Goal: Task Accomplishment & Management: Use online tool/utility

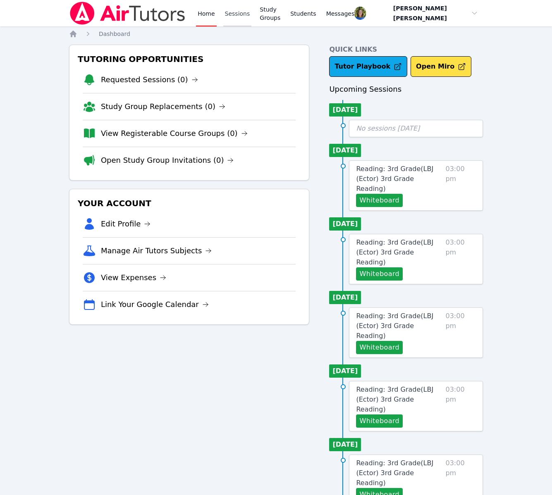
click at [240, 14] on link "Sessions" at bounding box center [237, 13] width 29 height 26
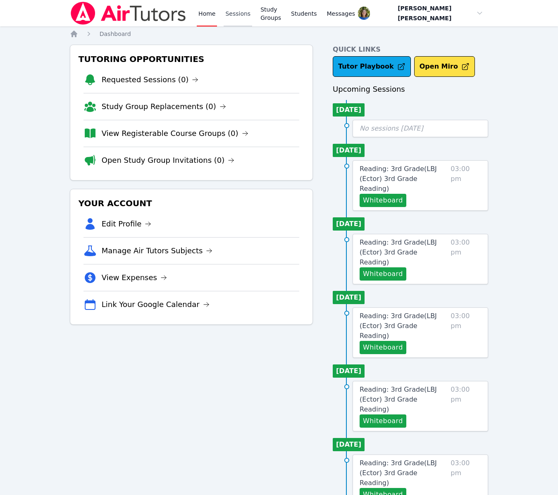
click at [240, 14] on link "Sessions" at bounding box center [238, 13] width 29 height 26
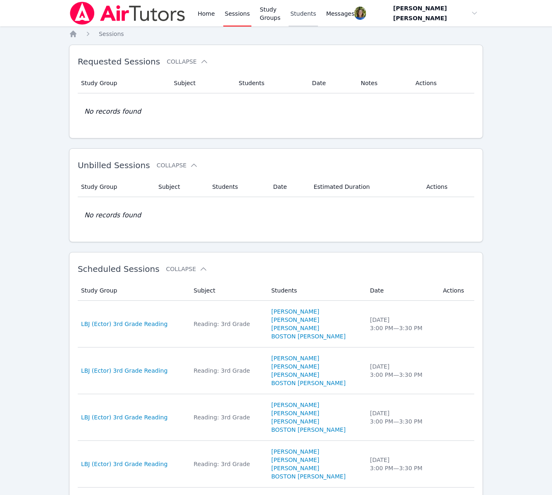
click at [318, 13] on link "Students" at bounding box center [303, 13] width 29 height 26
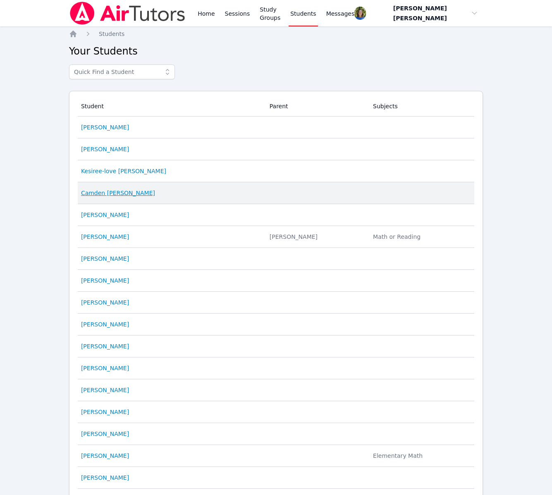
click at [120, 192] on link "Camden [PERSON_NAME]" at bounding box center [118, 193] width 74 height 8
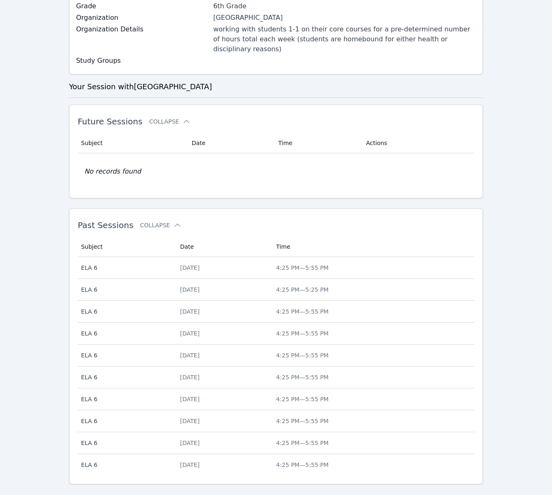
scroll to position [170, 0]
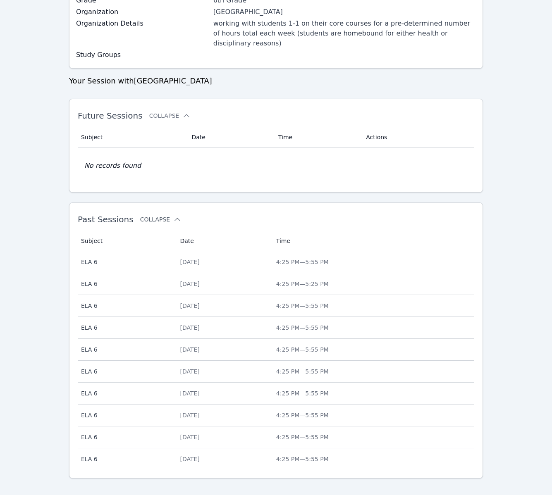
click at [173, 215] on icon at bounding box center [177, 219] width 8 height 8
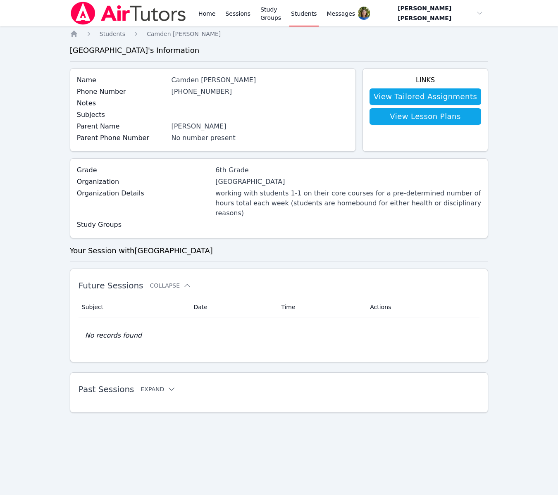
click at [168, 385] on icon at bounding box center [171, 389] width 8 height 8
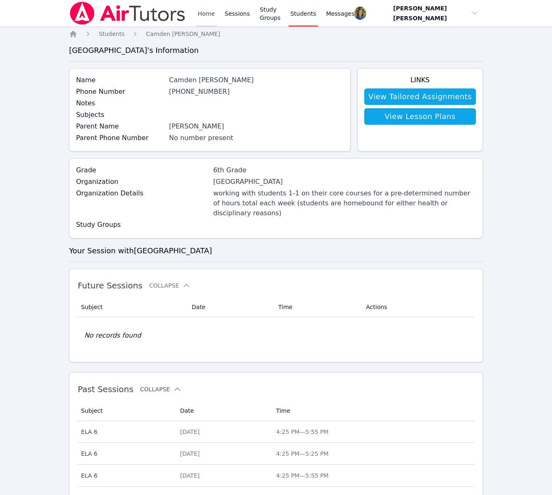
click at [205, 13] on link "Home" at bounding box center [206, 13] width 20 height 26
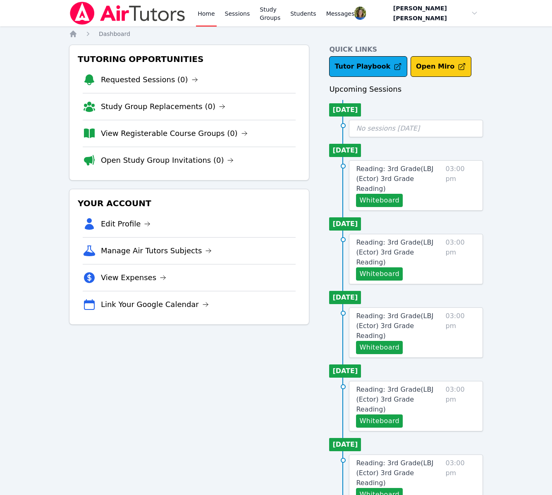
click at [423, 65] on button "Open Miro" at bounding box center [441, 66] width 61 height 21
click at [385, 194] on button "Whiteboard" at bounding box center [379, 200] width 47 height 13
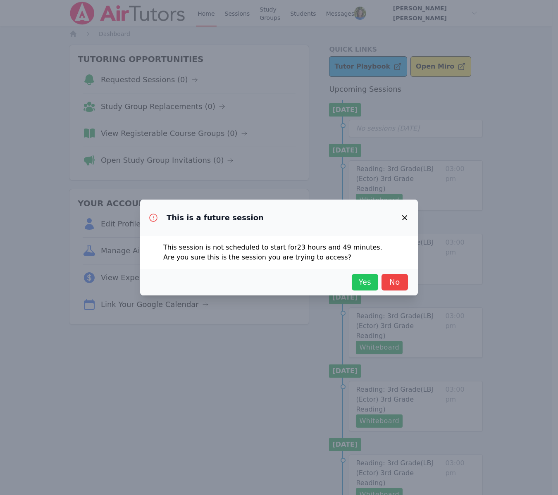
click at [367, 283] on span "Yes" at bounding box center [365, 283] width 18 height 12
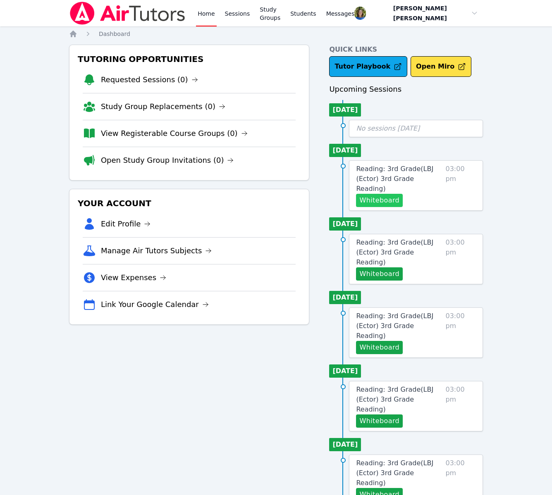
click at [381, 194] on button "Whiteboard" at bounding box center [379, 200] width 47 height 13
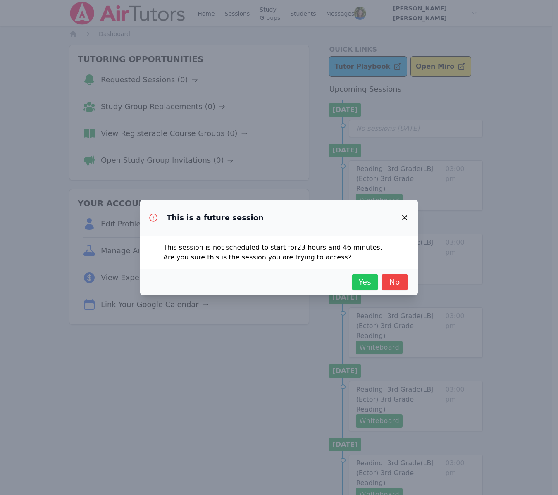
click at [362, 281] on span "Yes" at bounding box center [365, 283] width 18 height 12
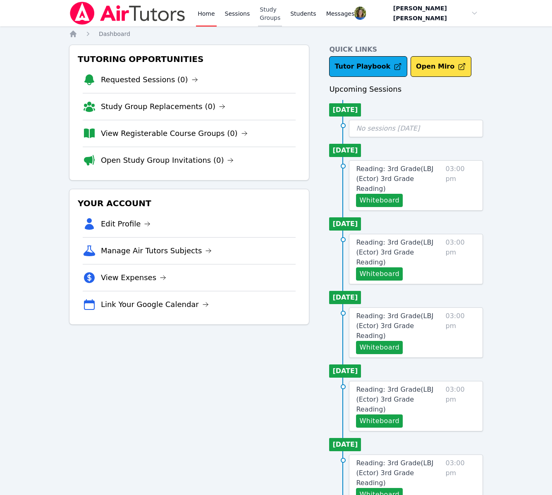
click at [275, 12] on link "Study Groups" at bounding box center [270, 13] width 24 height 26
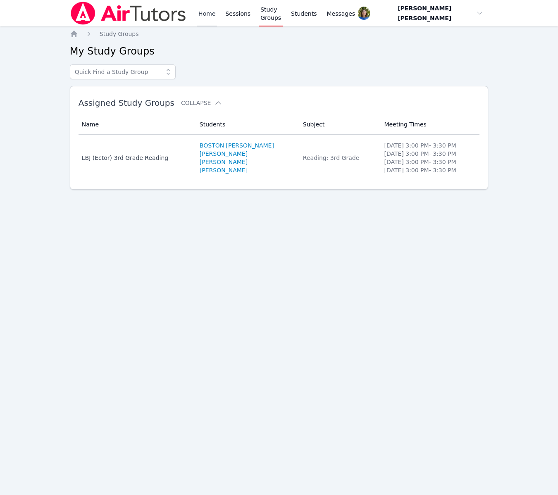
click at [206, 14] on link "Home" at bounding box center [207, 13] width 20 height 26
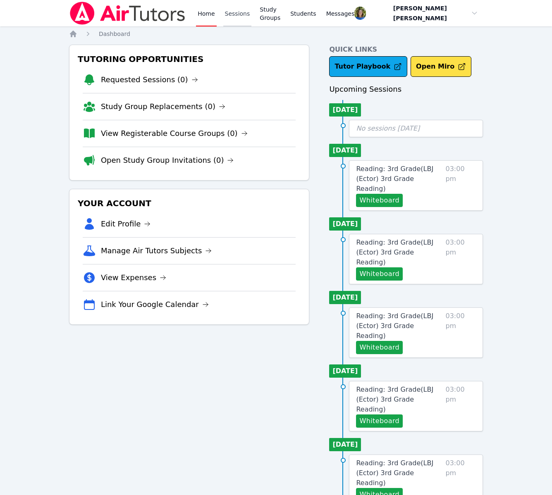
click at [238, 12] on link "Sessions" at bounding box center [237, 13] width 29 height 26
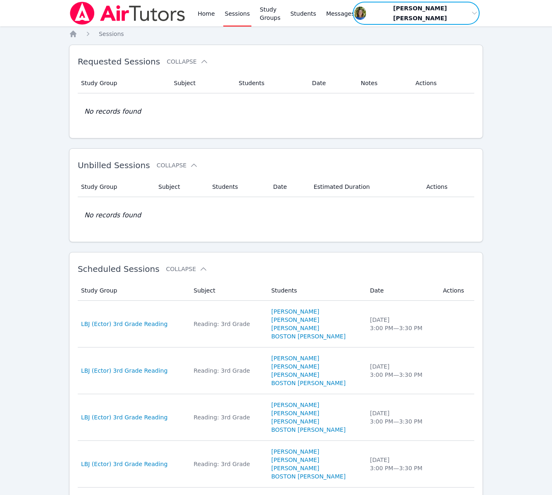
click at [473, 12] on span "button" at bounding box center [416, 13] width 129 height 25
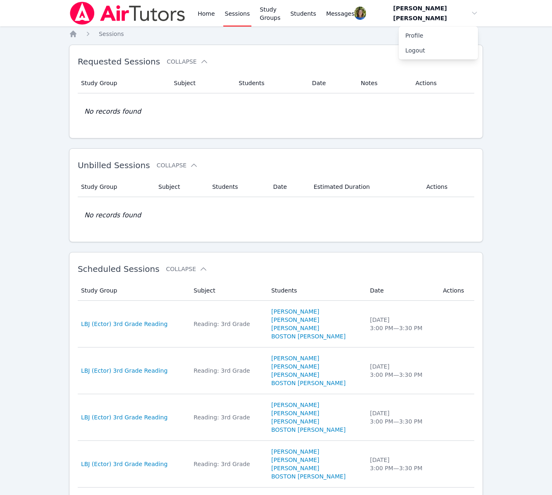
click at [512, 15] on nav "Home Sessions Study Groups Students Messages Open user menu [PERSON_NAME] [PERS…" at bounding box center [276, 13] width 552 height 26
click at [384, 24] on div "Home Sessions Study Groups Students Messages Open user menu [PERSON_NAME] [PERS…" at bounding box center [276, 13] width 414 height 26
click at [318, 13] on link "Students" at bounding box center [303, 13] width 29 height 26
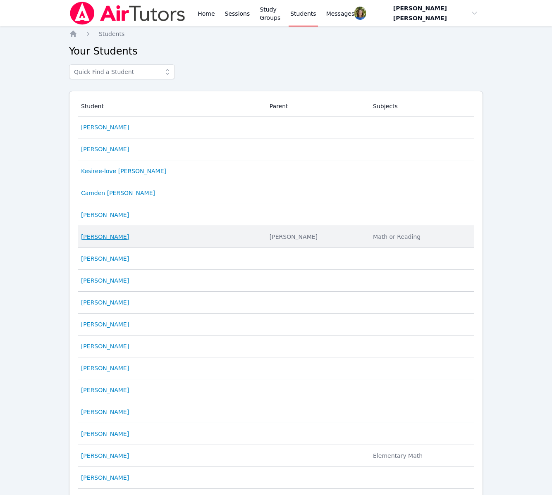
click at [114, 235] on link "[PERSON_NAME]" at bounding box center [105, 237] width 48 height 8
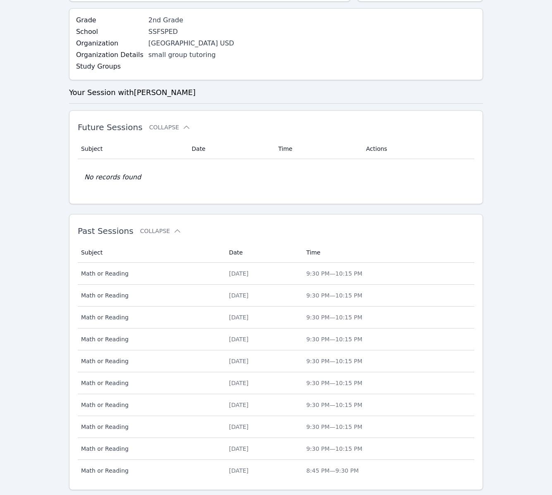
scroll to position [178, 0]
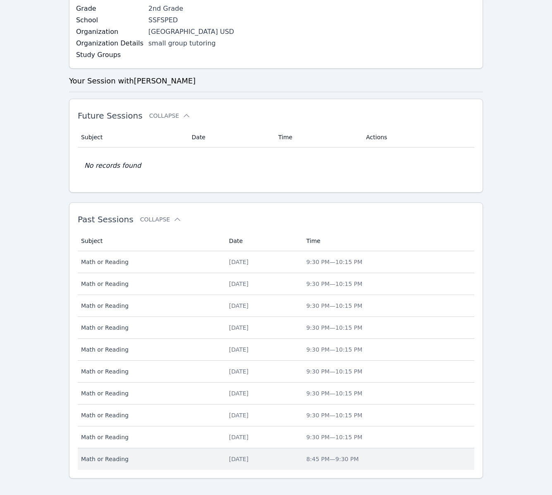
click at [232, 455] on div "[DATE]" at bounding box center [262, 459] width 67 height 8
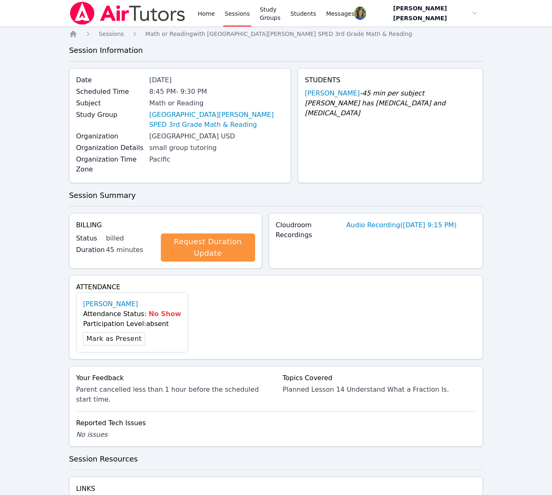
scroll to position [178, 0]
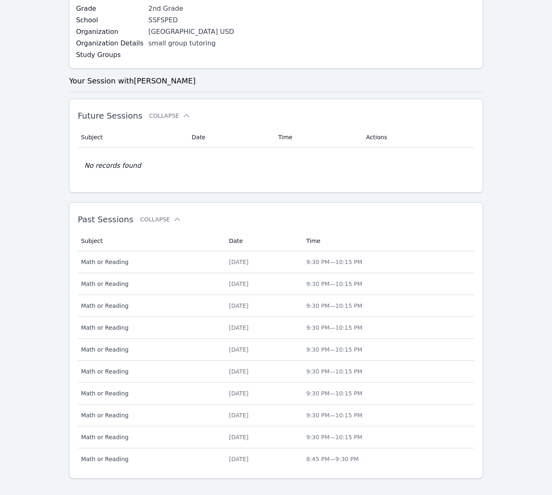
click at [235, 433] on div "[DATE]" at bounding box center [262, 437] width 67 height 8
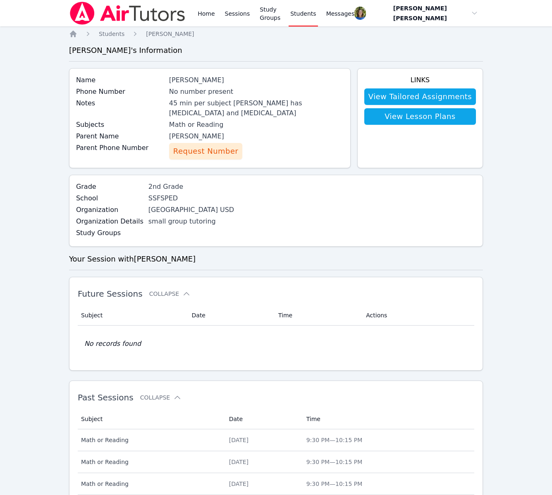
scroll to position [178, 0]
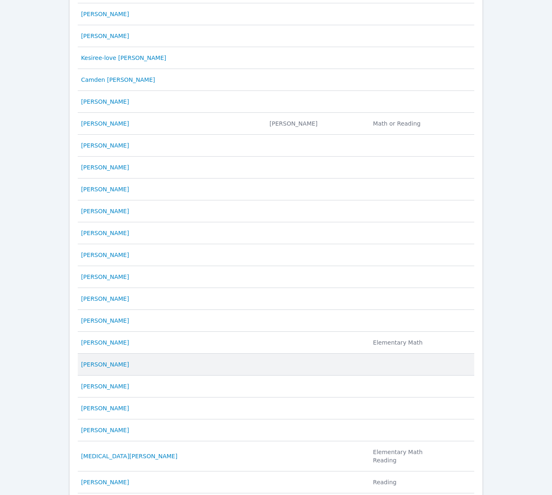
scroll to position [55, 0]
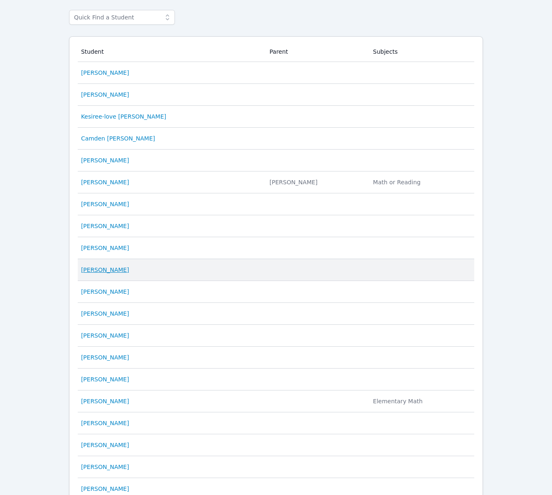
click at [120, 268] on link "[PERSON_NAME]" at bounding box center [105, 270] width 48 height 8
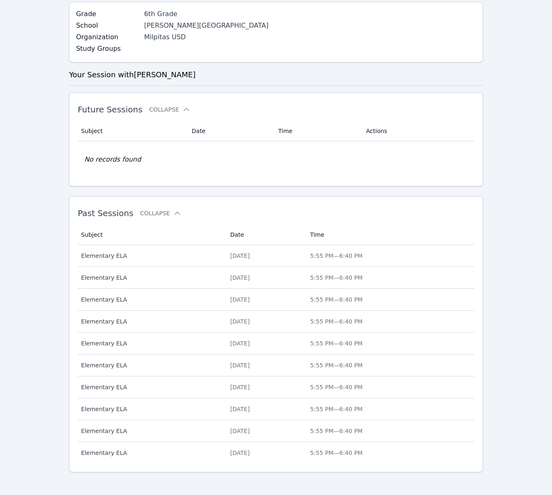
scroll to position [160, 0]
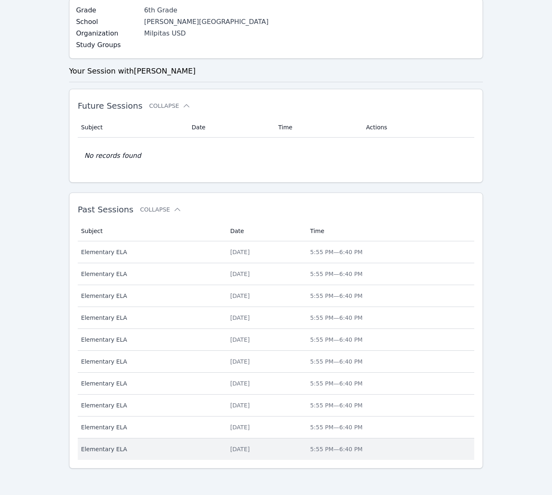
click at [234, 449] on div "[DATE]" at bounding box center [265, 449] width 70 height 8
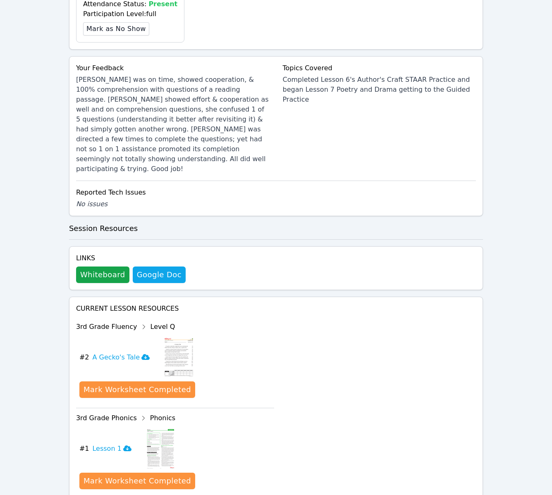
scroll to position [449, 0]
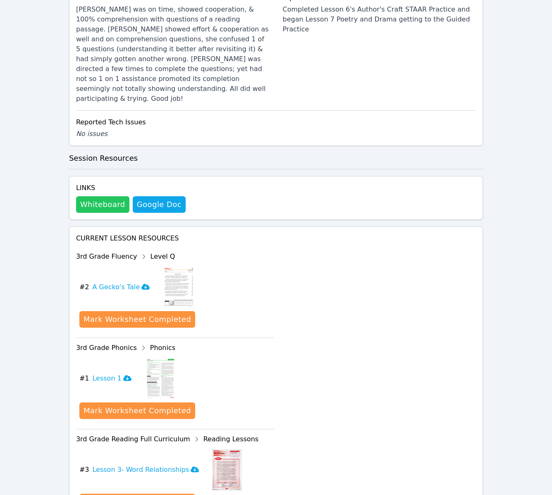
click at [100, 196] on button "Whiteboard" at bounding box center [102, 204] width 53 height 17
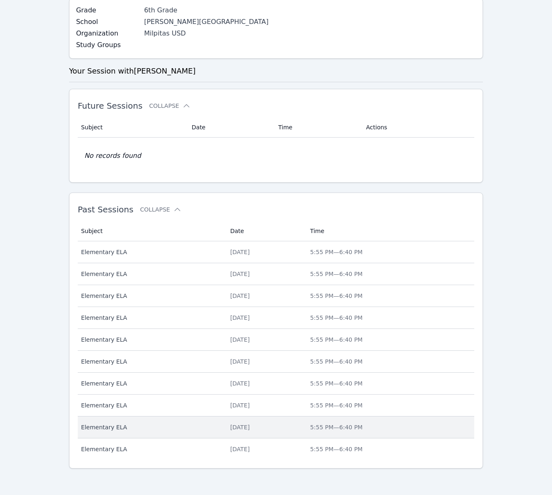
click at [237, 425] on div "[DATE]" at bounding box center [265, 427] width 70 height 8
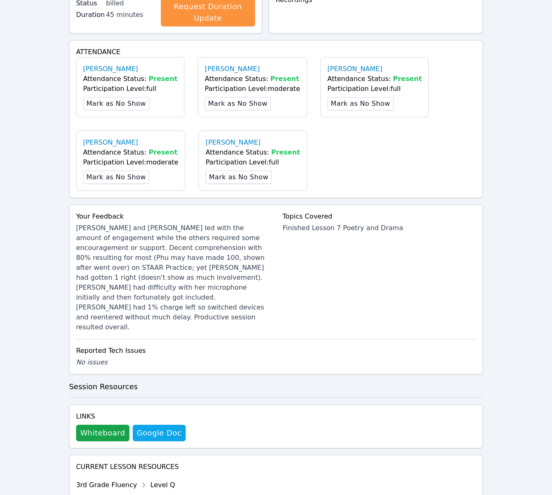
scroll to position [256, 0]
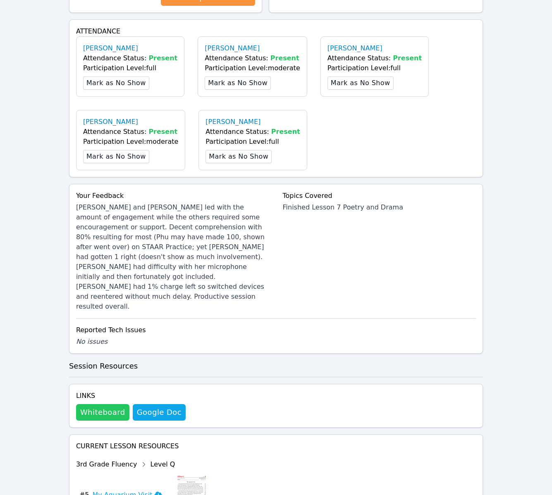
click at [110, 404] on button "Whiteboard" at bounding box center [102, 412] width 53 height 17
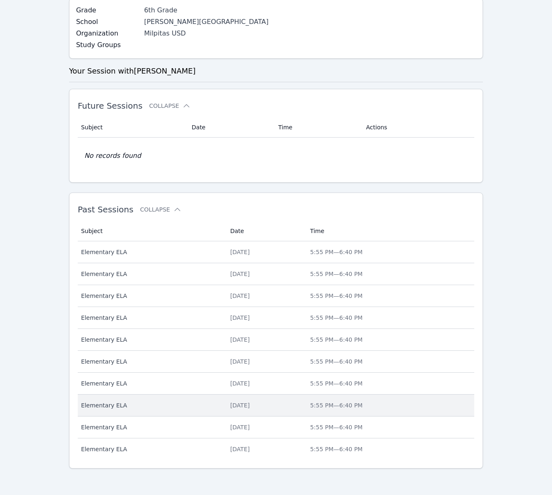
click at [234, 404] on div "[DATE]" at bounding box center [265, 406] width 70 height 8
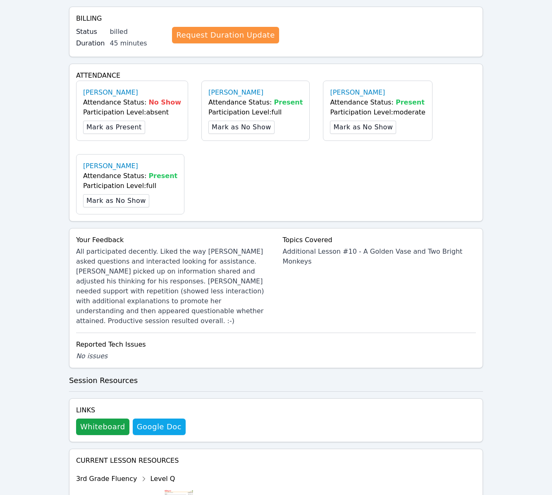
scroll to position [208, 0]
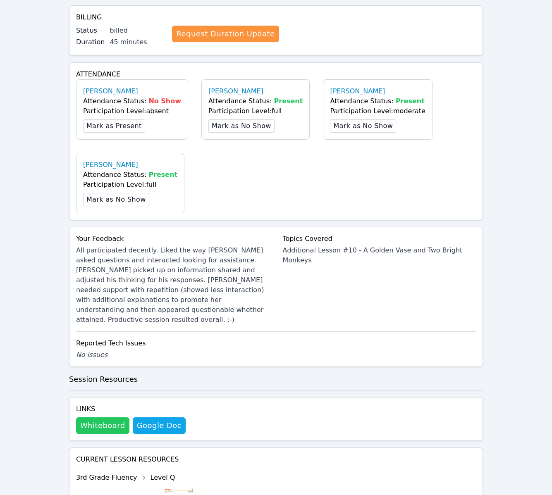
click at [103, 418] on button "Whiteboard" at bounding box center [102, 426] width 53 height 17
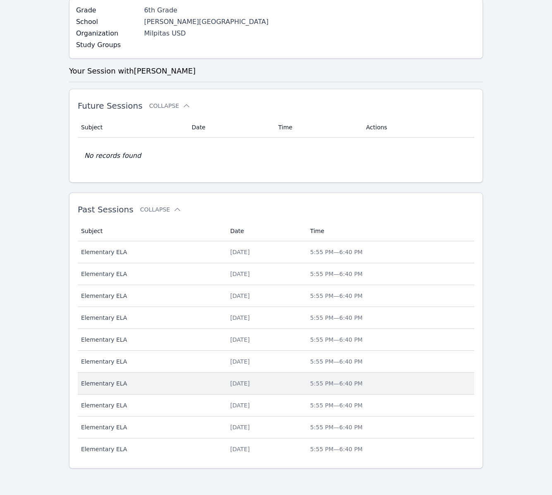
click at [231, 384] on div "[DATE]" at bounding box center [265, 384] width 70 height 8
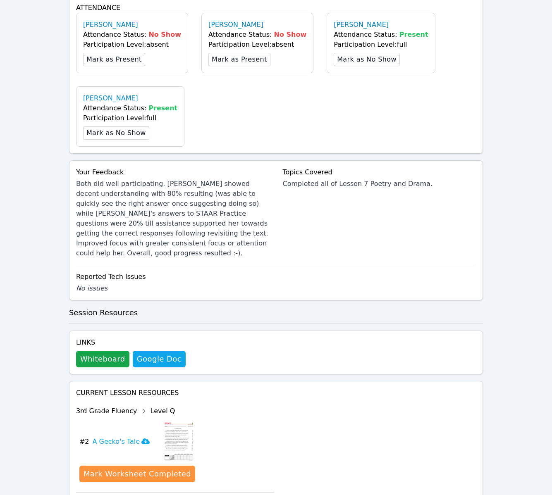
scroll to position [313, 0]
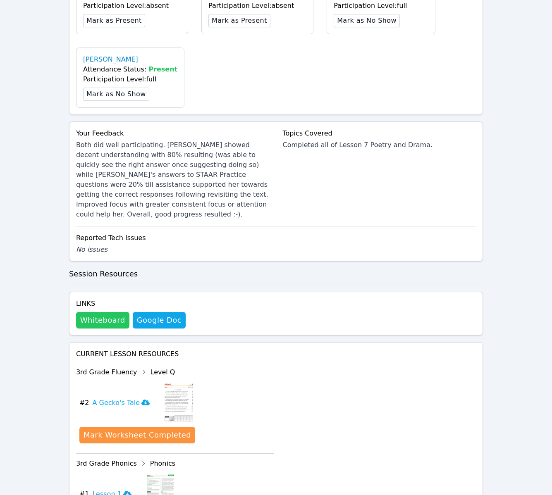
click at [106, 312] on button "Whiteboard" at bounding box center [102, 320] width 53 height 17
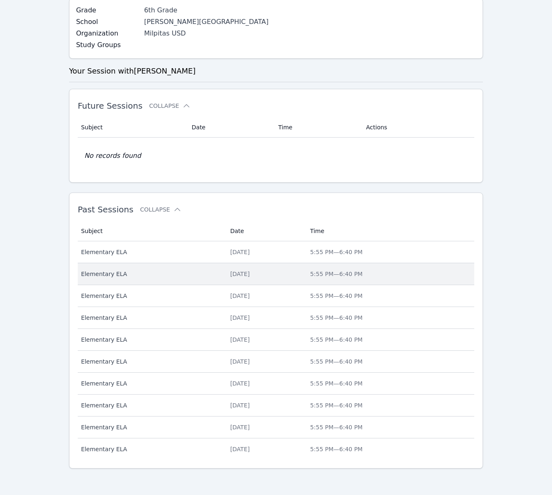
click at [235, 272] on div "[DATE]" at bounding box center [265, 274] width 70 height 8
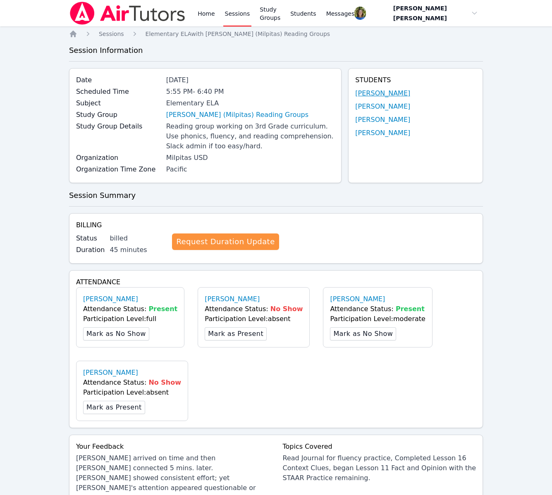
click at [368, 93] on link "[PERSON_NAME]" at bounding box center [382, 93] width 55 height 10
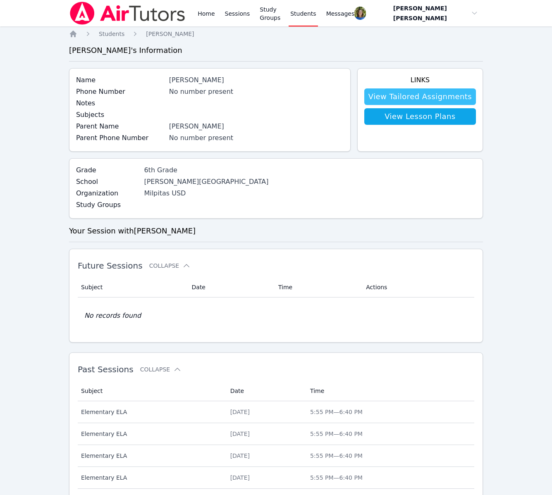
click at [410, 96] on link "View Tailored Assignments" at bounding box center [420, 96] width 112 height 17
click at [409, 118] on link "View Lesson Plans" at bounding box center [420, 116] width 112 height 17
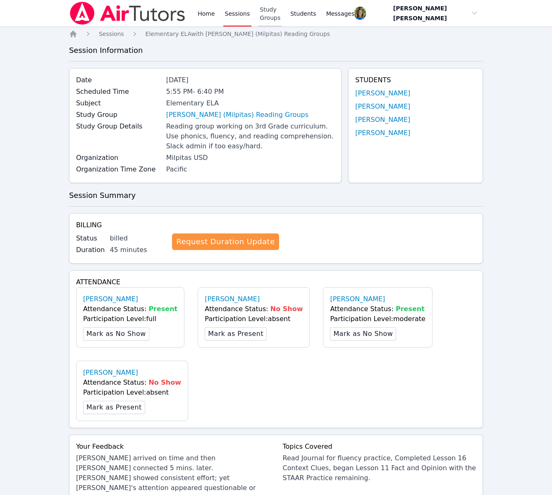
click at [274, 13] on link "Study Groups" at bounding box center [270, 13] width 24 height 26
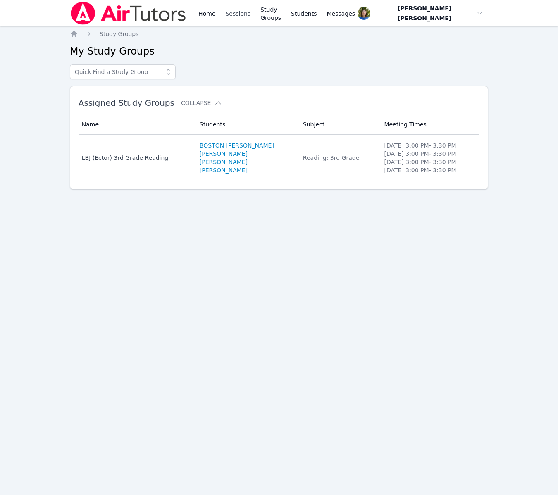
click at [232, 14] on link "Sessions" at bounding box center [238, 13] width 29 height 26
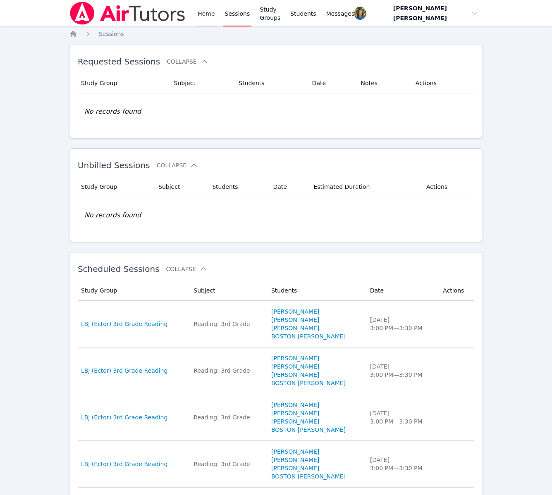
click at [201, 12] on link "Home" at bounding box center [206, 13] width 20 height 26
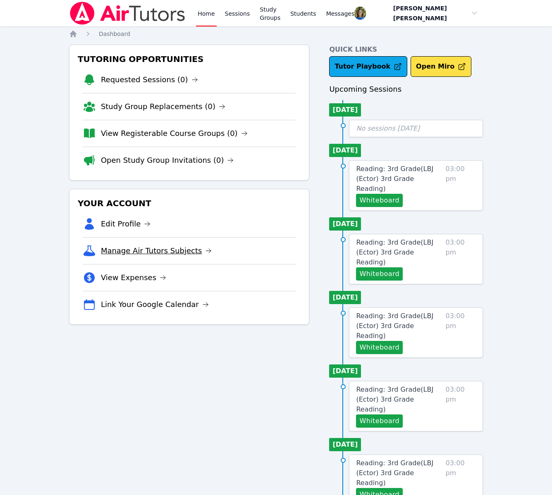
click at [178, 251] on link "Manage Air Tutors Subjects" at bounding box center [156, 251] width 111 height 12
click at [139, 276] on link "View Expenses" at bounding box center [133, 278] width 65 height 12
click at [345, 13] on span "Messages" at bounding box center [340, 14] width 29 height 8
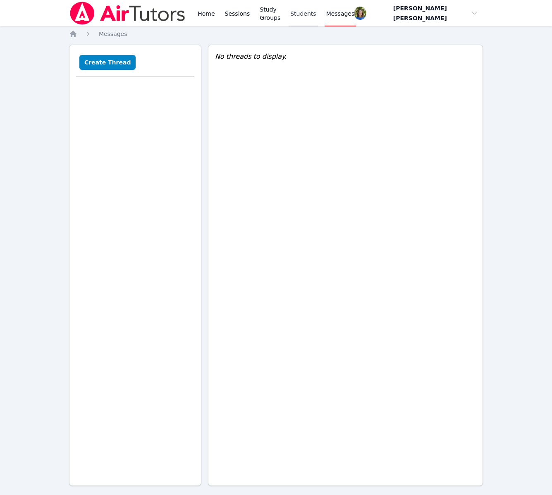
click at [318, 14] on link "Students" at bounding box center [303, 13] width 29 height 26
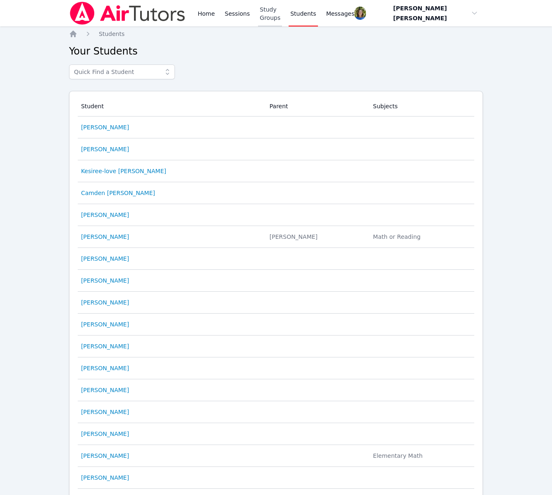
click at [273, 13] on link "Study Groups" at bounding box center [270, 13] width 24 height 26
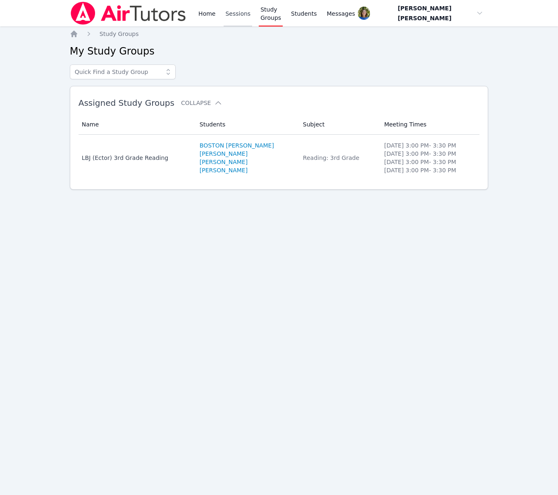
click at [236, 12] on link "Sessions" at bounding box center [238, 13] width 29 height 26
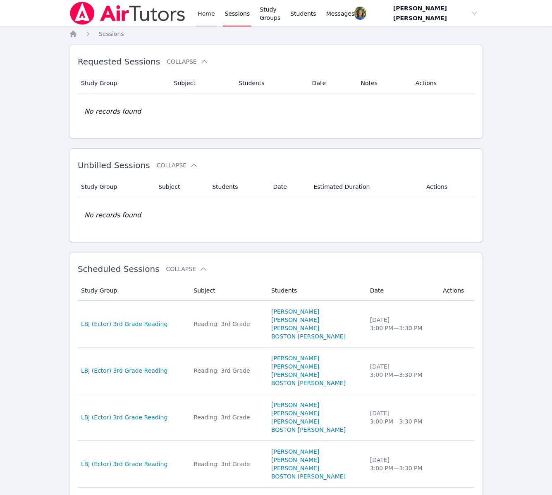
click at [201, 13] on link "Home" at bounding box center [206, 13] width 20 height 26
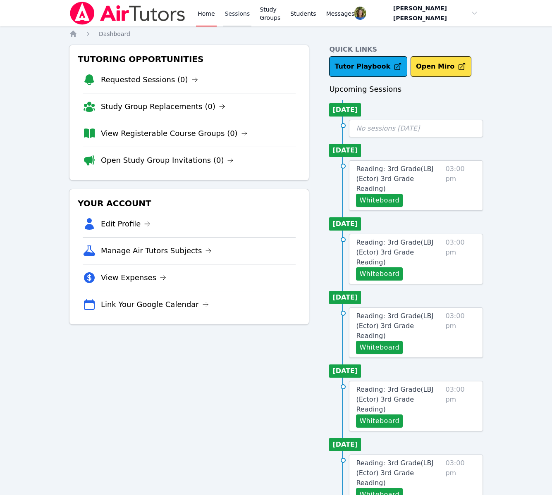
click at [235, 12] on link "Sessions" at bounding box center [237, 13] width 29 height 26
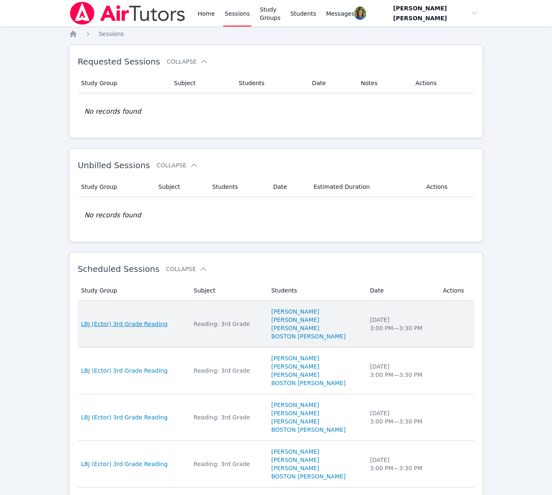
click at [144, 324] on span "LBJ (Ector) 3rd Grade Reading" at bounding box center [124, 324] width 86 height 8
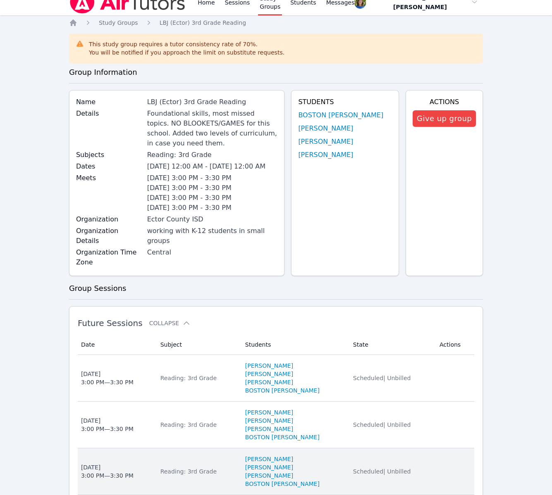
scroll to position [12, 0]
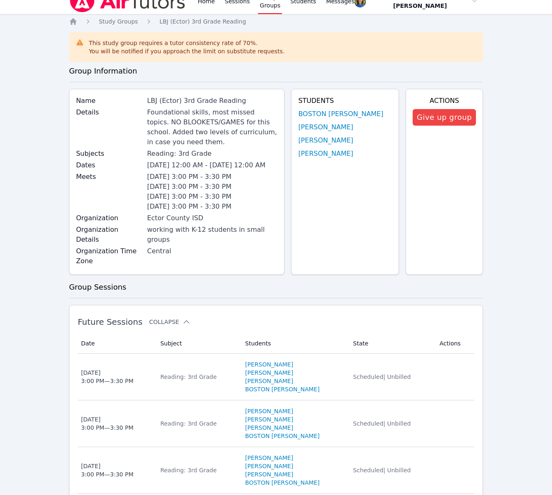
click at [182, 318] on icon at bounding box center [186, 322] width 8 height 8
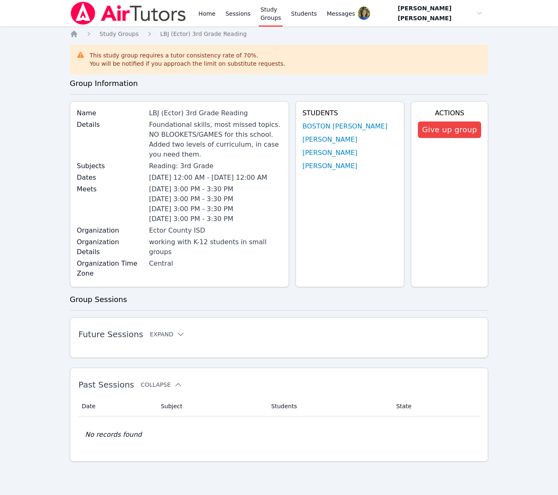
click at [174, 381] on icon at bounding box center [178, 385] width 8 height 8
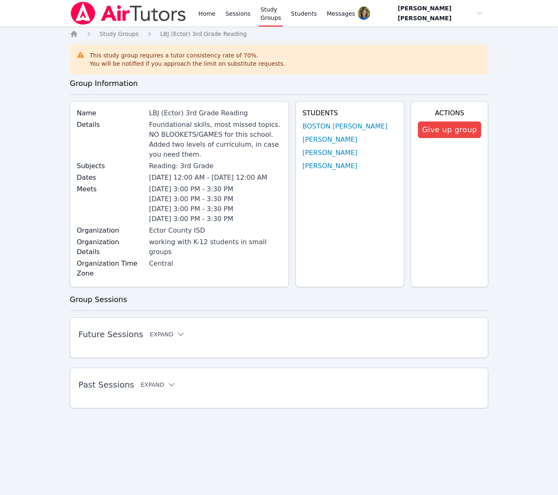
click at [158, 381] on button "Expand" at bounding box center [158, 385] width 35 height 8
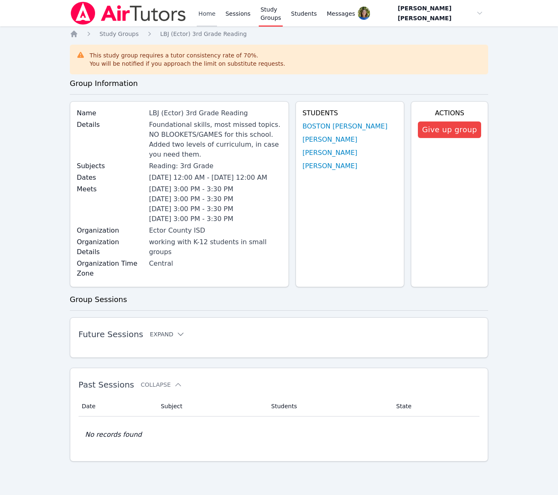
click at [206, 13] on link "Home" at bounding box center [207, 13] width 20 height 26
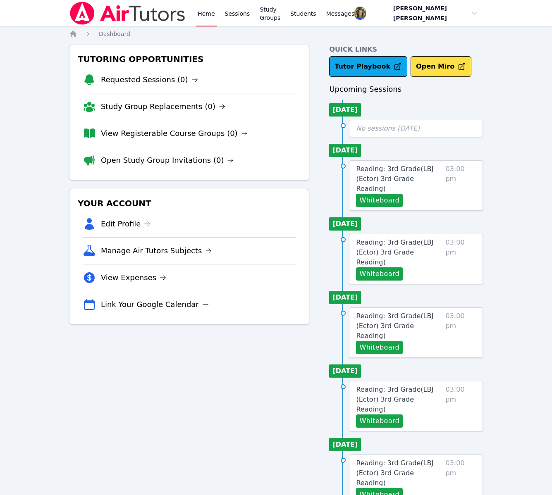
click at [205, 13] on link "Home" at bounding box center [206, 13] width 20 height 26
click at [264, 12] on link "Study Groups" at bounding box center [270, 13] width 24 height 26
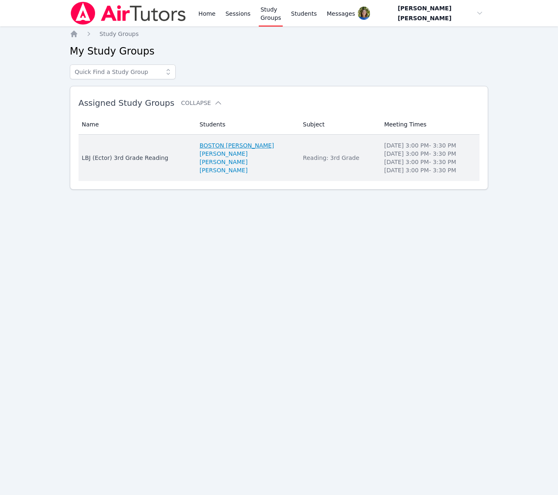
click at [214, 147] on link "BOSTON [PERSON_NAME]" at bounding box center [237, 145] width 74 height 8
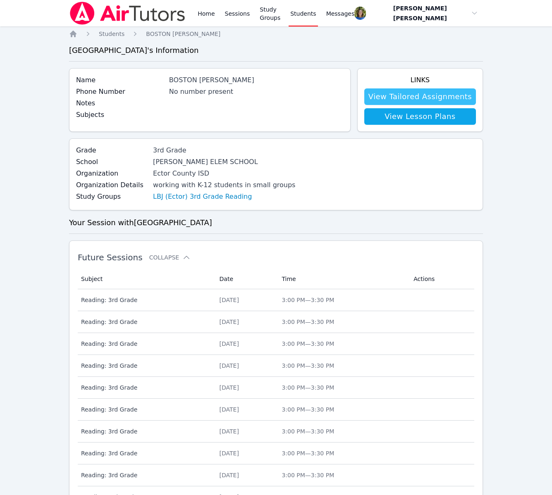
click at [387, 95] on link "View Tailored Assignments" at bounding box center [420, 96] width 112 height 17
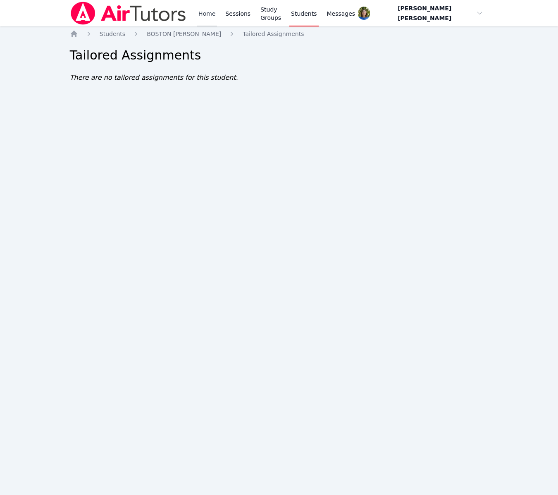
click at [203, 12] on link "Home" at bounding box center [207, 13] width 20 height 26
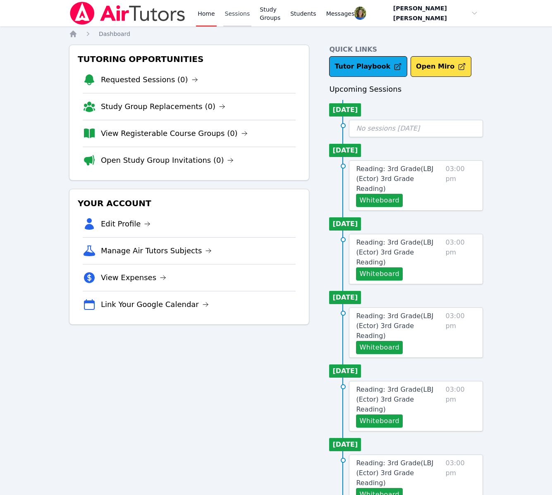
click at [233, 13] on link "Sessions" at bounding box center [237, 13] width 29 height 26
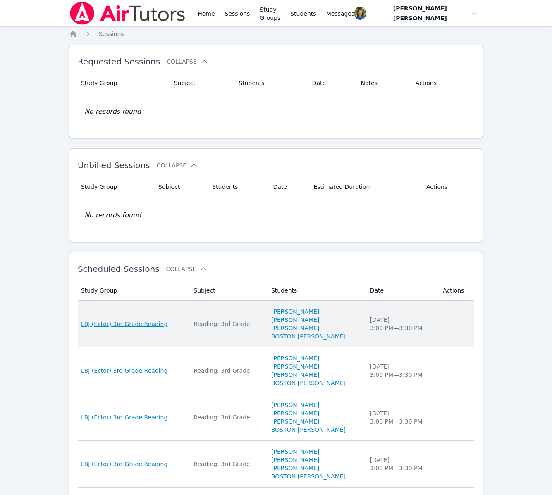
click at [142, 324] on span "LBJ (Ector) 3rd Grade Reading" at bounding box center [124, 324] width 86 height 8
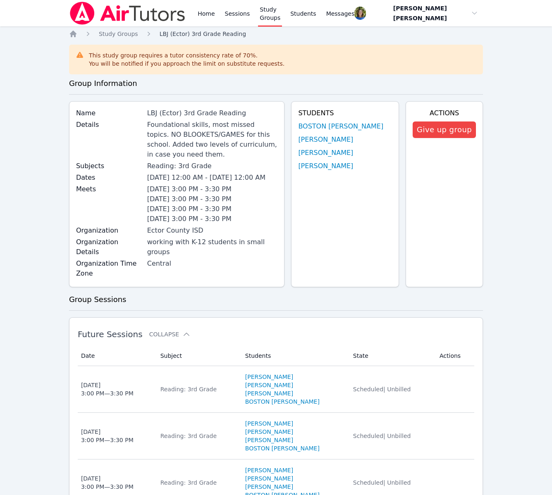
click at [201, 33] on span "LBJ (Ector) 3rd Grade Reading" at bounding box center [203, 34] width 86 height 7
click at [199, 33] on span "LBJ (Ector) 3rd Grade Reading" at bounding box center [203, 34] width 86 height 7
click at [327, 142] on link "[PERSON_NAME]" at bounding box center [325, 140] width 55 height 10
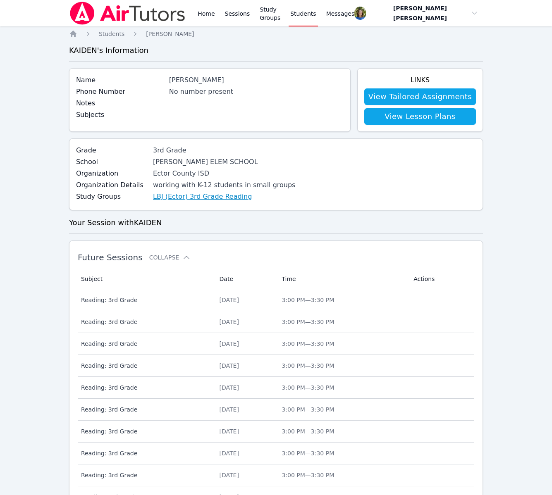
click at [195, 198] on link "LBJ (Ector) 3rd Grade Reading" at bounding box center [202, 197] width 99 height 10
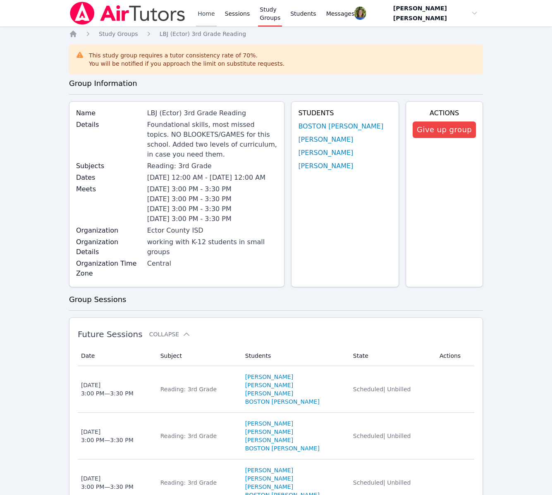
click at [202, 12] on link "Home" at bounding box center [206, 13] width 20 height 26
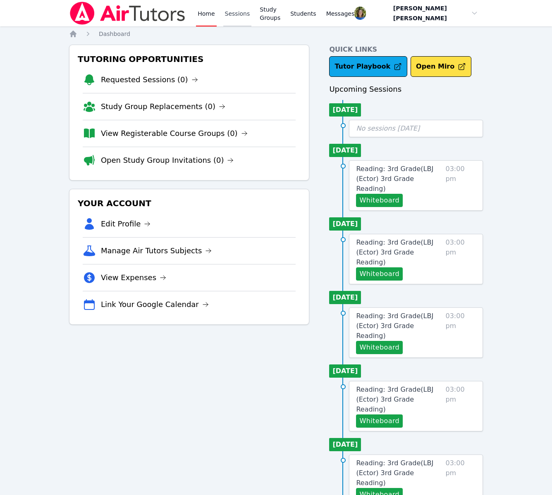
click at [232, 11] on link "Sessions" at bounding box center [237, 13] width 29 height 26
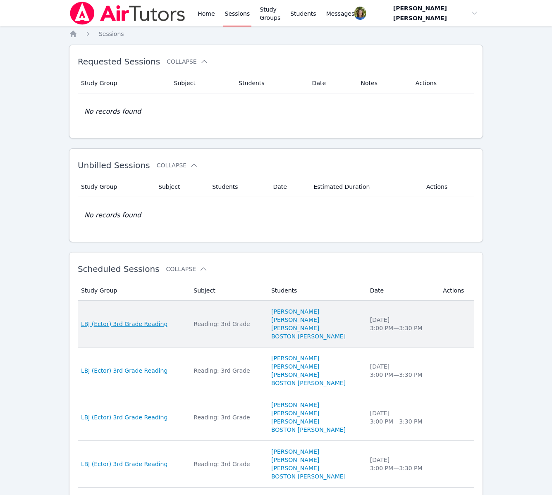
click at [140, 323] on span "LBJ (Ector) 3rd Grade Reading" at bounding box center [124, 324] width 86 height 8
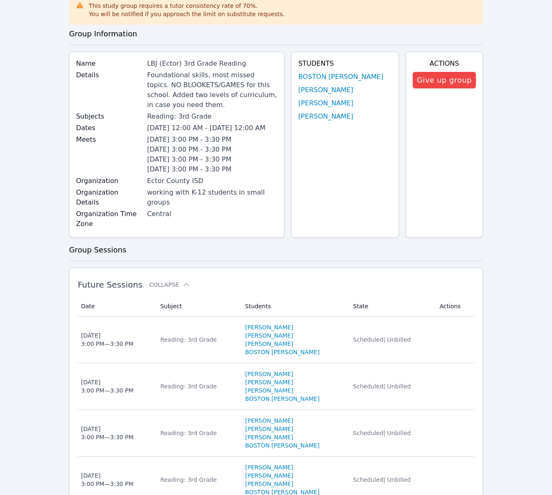
scroll to position [110, 0]
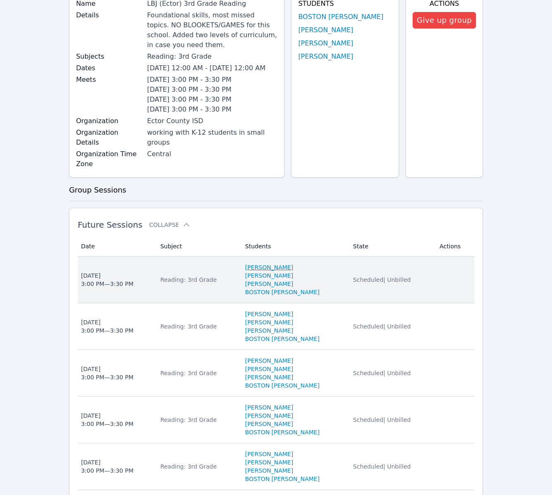
click at [263, 263] on link "[PERSON_NAME]" at bounding box center [269, 267] width 48 height 8
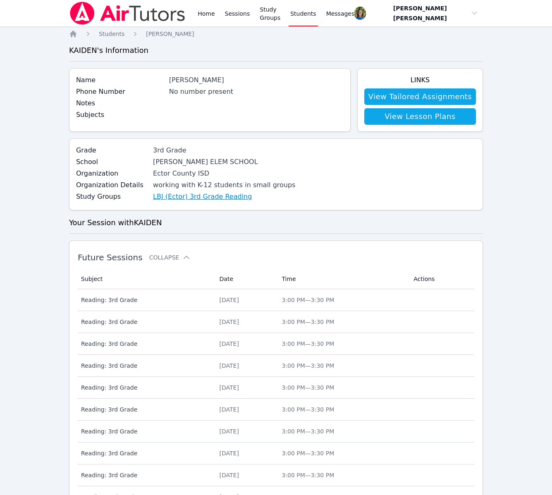
click at [194, 196] on link "LBJ (Ector) 3rd Grade Reading" at bounding box center [202, 197] width 99 height 10
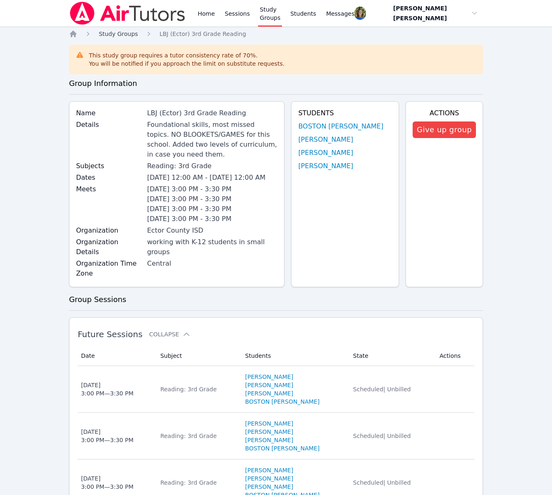
click at [130, 33] on span "Study Groups" at bounding box center [118, 34] width 39 height 7
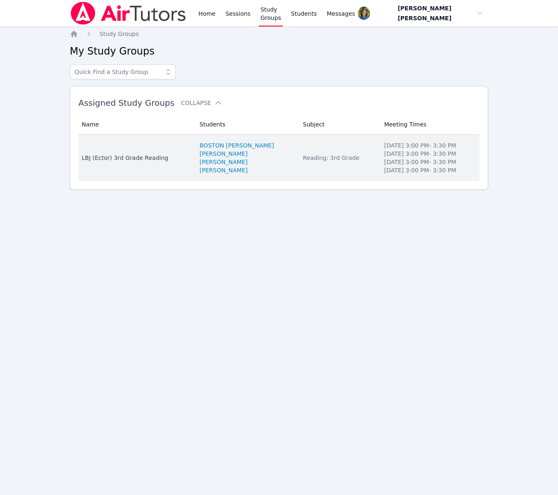
click at [128, 157] on div "LBJ (Ector) 3rd Grade Reading" at bounding box center [136, 158] width 108 height 8
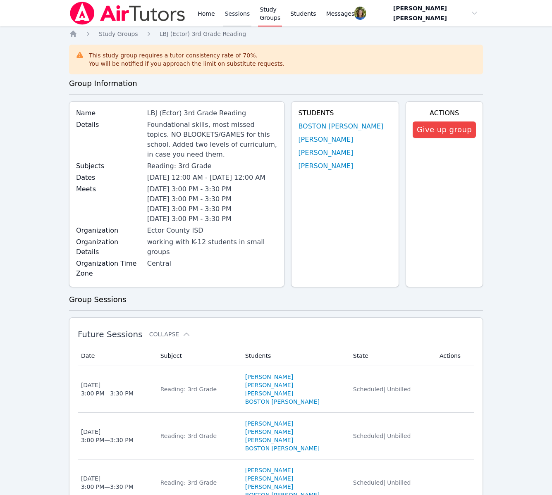
click at [237, 13] on link "Sessions" at bounding box center [237, 13] width 29 height 26
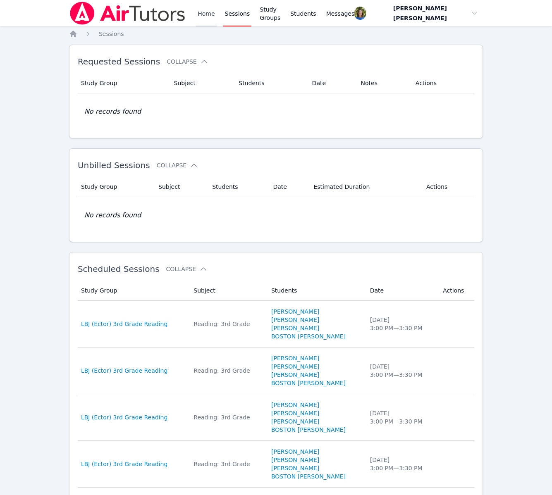
click at [204, 13] on link "Home" at bounding box center [206, 13] width 20 height 26
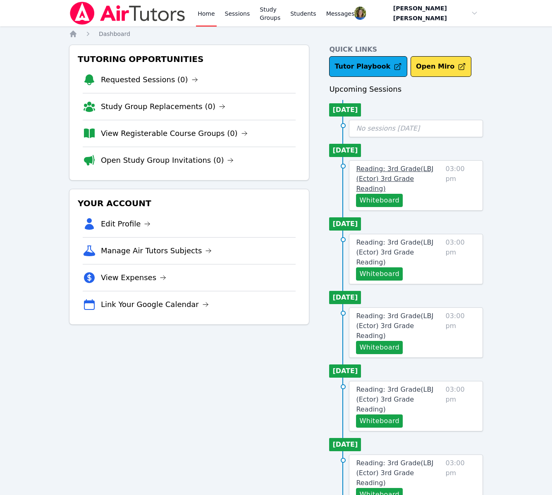
click at [400, 170] on span "Reading: 3rd Grade ( LBJ (Ector) 3rd Grade Reading )" at bounding box center [394, 179] width 77 height 28
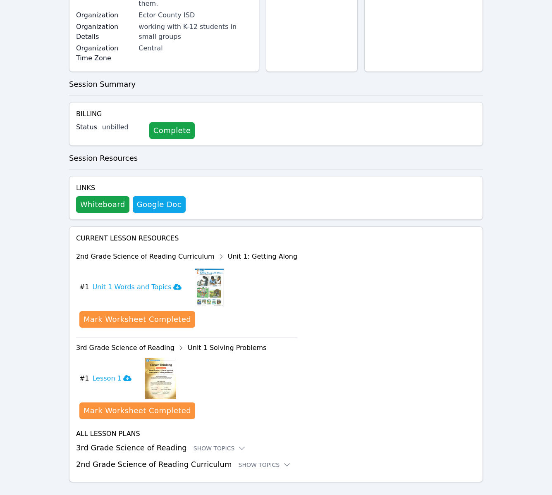
scroll to position [166, 0]
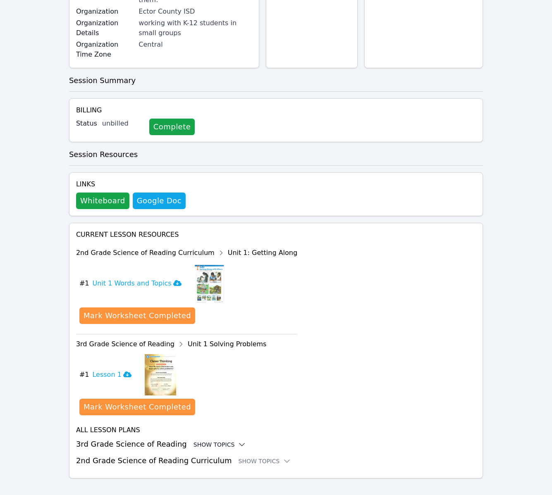
click at [238, 441] on icon at bounding box center [242, 445] width 8 height 8
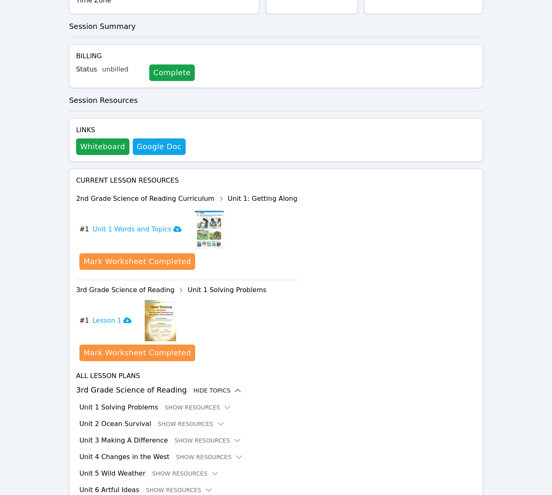
scroll to position [267, 0]
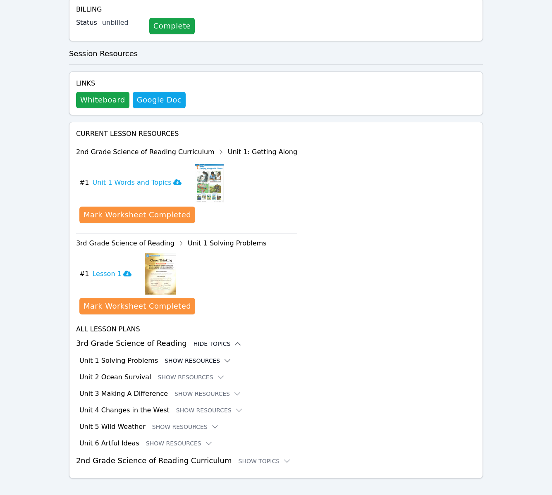
click at [202, 357] on button "Show Resources" at bounding box center [198, 361] width 67 height 8
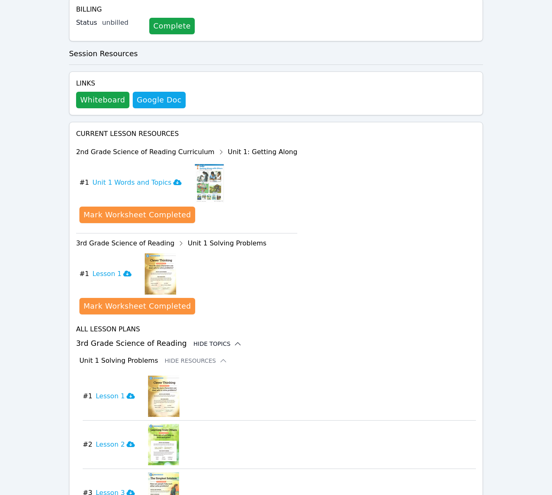
click at [160, 386] on img at bounding box center [163, 396] width 31 height 41
click at [127, 393] on icon at bounding box center [131, 396] width 8 height 6
click at [200, 172] on img at bounding box center [209, 182] width 29 height 41
click at [173, 179] on icon at bounding box center [177, 182] width 8 height 6
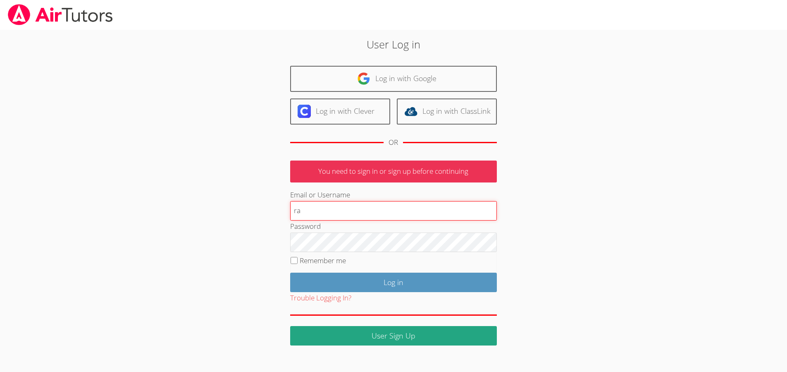
type input "[EMAIL_ADDRESS][DOMAIN_NAME]"
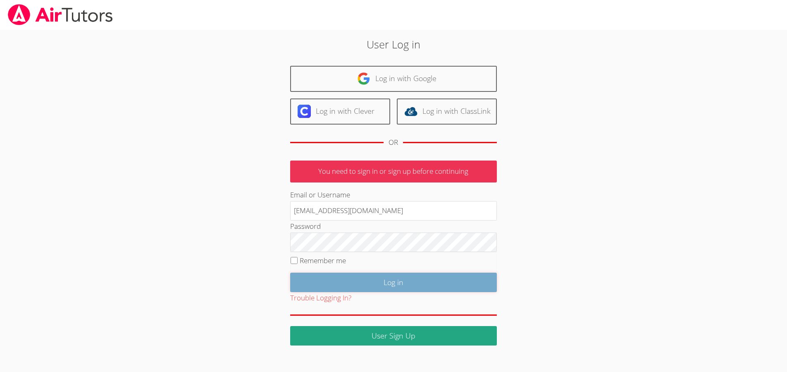
click at [351, 278] on input "Log in" at bounding box center [393, 282] width 207 height 19
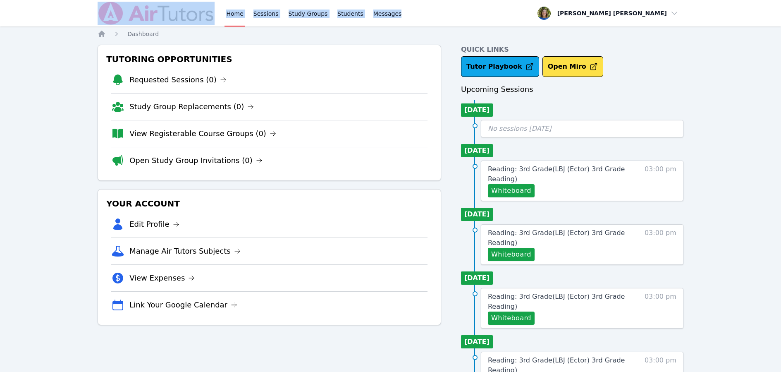
drag, startPoint x: 414, startPoint y: 19, endPoint x: 208, endPoint y: 7, distance: 205.9
click at [189, 10] on div "Home Sessions Study Groups Students Messages Open user menu [PERSON_NAME] [PERS…" at bounding box center [391, 13] width 586 height 26
click at [512, 188] on button "Whiteboard" at bounding box center [511, 190] width 47 height 13
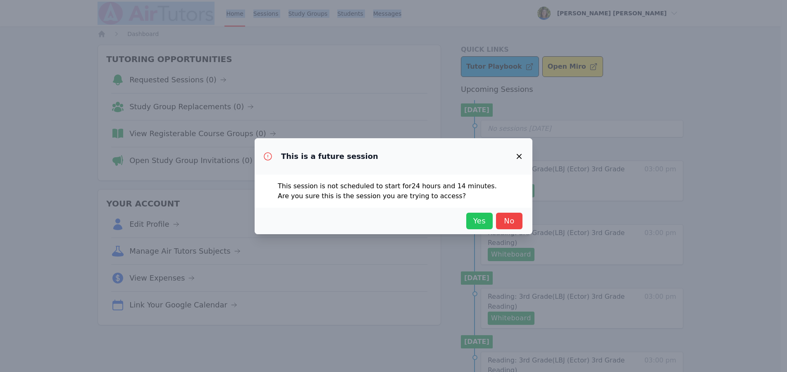
click at [478, 220] on span "Yes" at bounding box center [480, 221] width 18 height 12
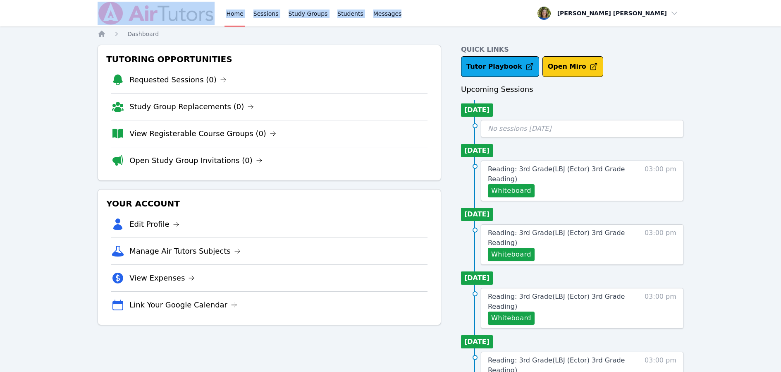
click at [560, 67] on button "Open Miro" at bounding box center [573, 66] width 61 height 21
click at [553, 65] on button "Open Miro" at bounding box center [573, 66] width 61 height 21
click at [515, 190] on button "Whiteboard" at bounding box center [511, 190] width 47 height 13
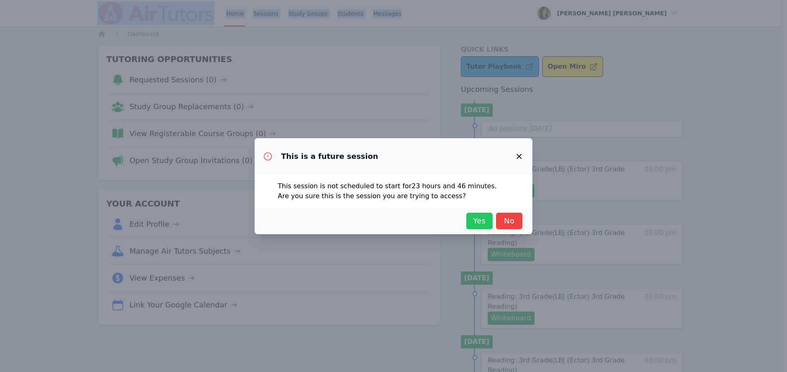
click at [483, 221] on span "Yes" at bounding box center [480, 221] width 18 height 12
